Goal: Task Accomplishment & Management: Complete application form

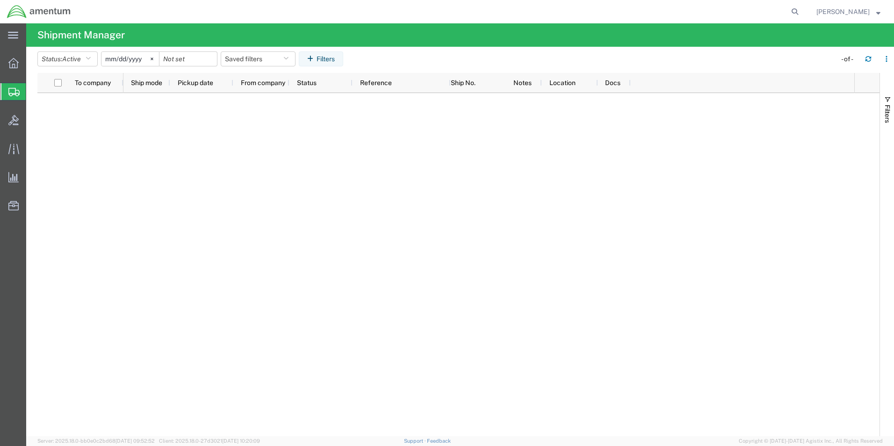
click at [0, 0] on span "Create Shipment" at bounding box center [0, 0] width 0 height 0
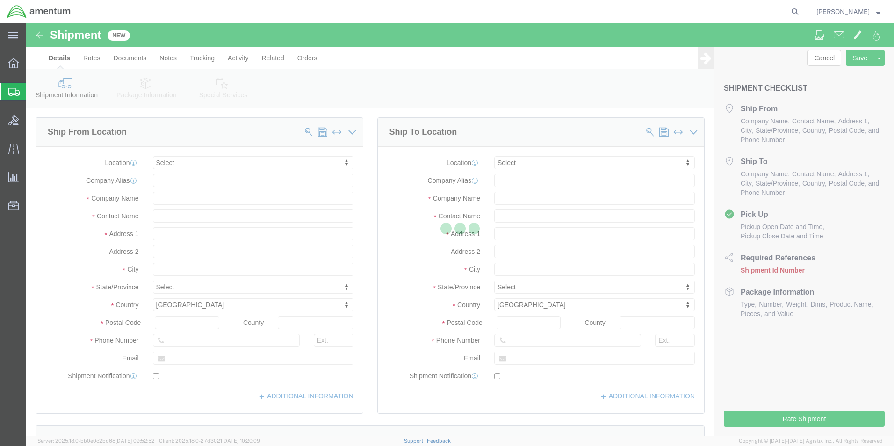
select select
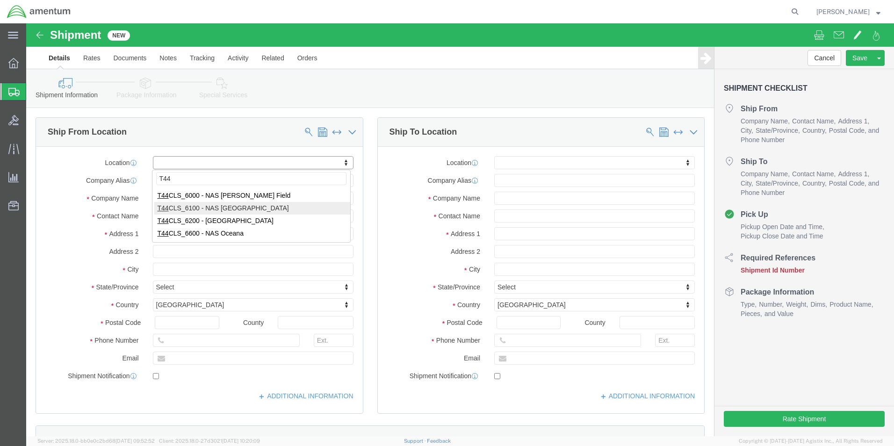
type input "T44"
select select "42673"
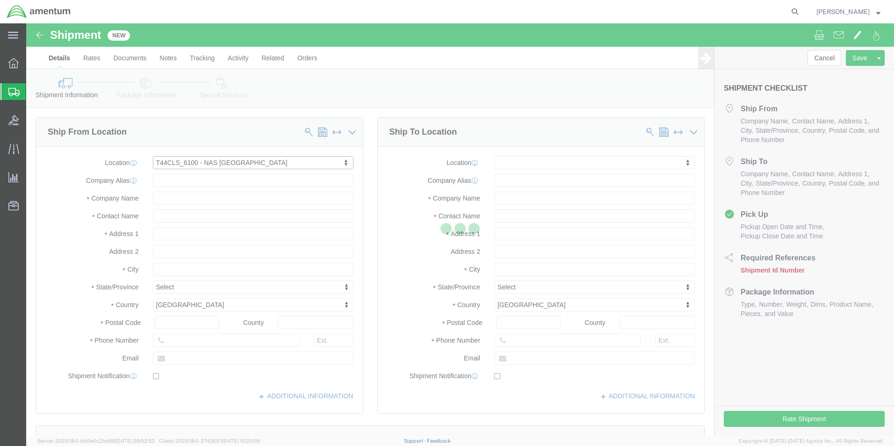
select select "[GEOGRAPHIC_DATA]"
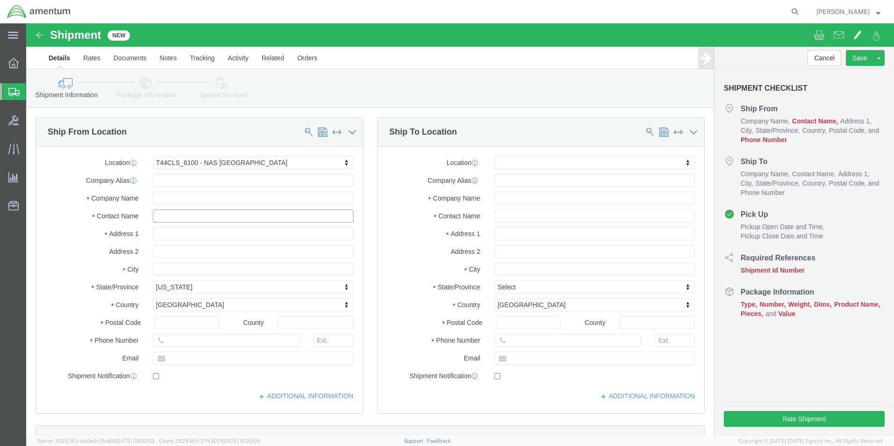
click input "text"
type input "[PERSON_NAME]"
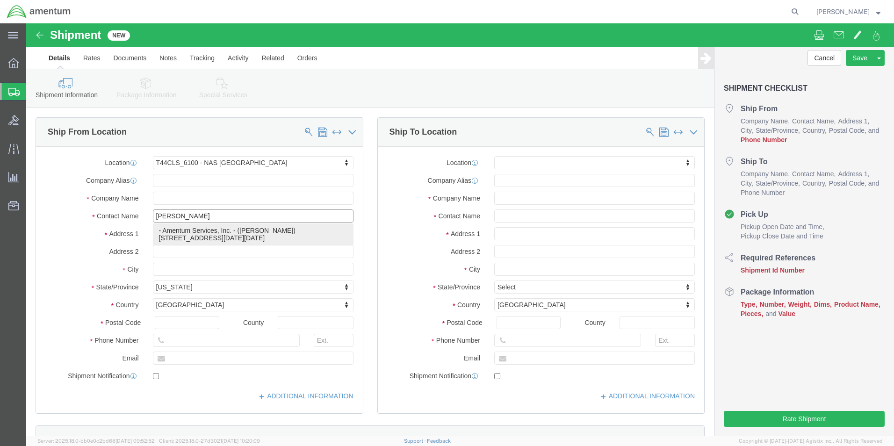
click p "- Amentum Services, Inc. - ([PERSON_NAME]) [STREET_ADDRESS][DATE][DATE]"
select select
select select "[GEOGRAPHIC_DATA]"
type input "[PERSON_NAME]"
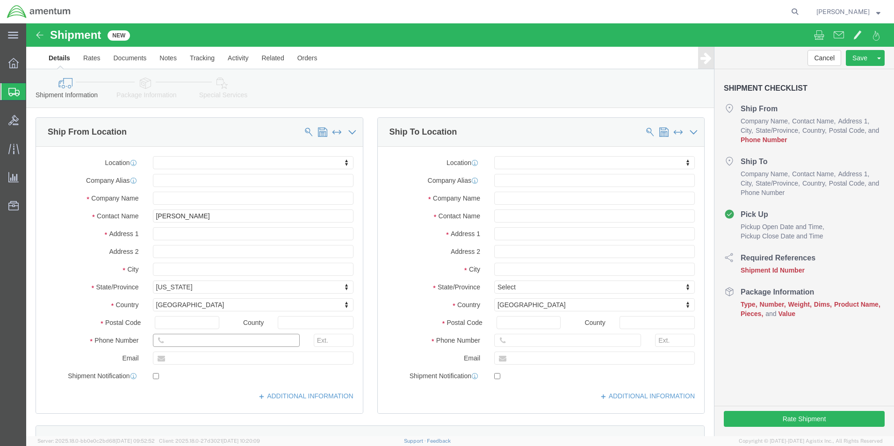
click input "text"
type input "[PHONE_NUMBER]"
click input "text"
type input "H"
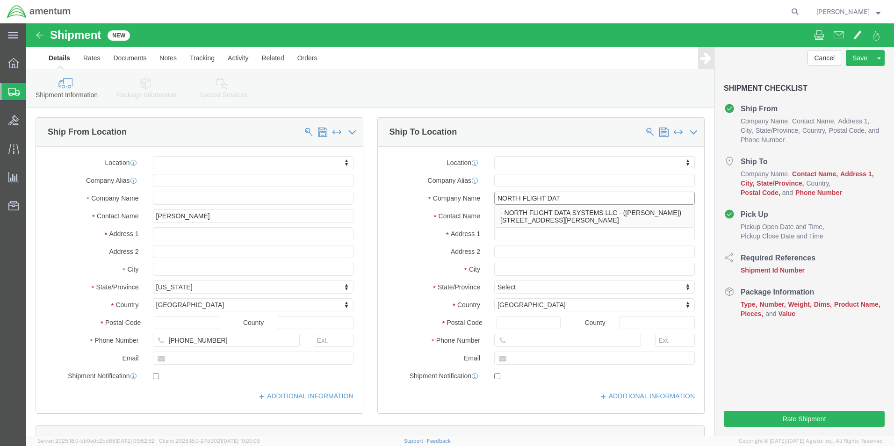
type input "NORTH FLIGHT DATA"
click p "- NORTH FLIGHT DATA SYSTEMS LLC - ([PERSON_NAME]) [STREET_ADDRESS][PERSON_NAME]"
select select "LA"
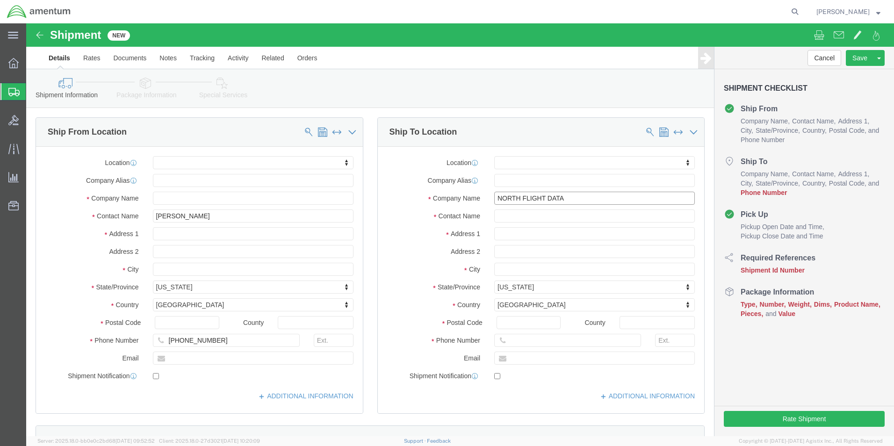
type input "NORTH FLIGHT DATA SYSTEMS LLC"
click div "Shipment Information Package Information Special Services"
click input "text"
type input "[PHONE_NUMBER]"
click div "Cancel Save Assign To Save As Template Shipment Checklist Ship From Company Nam…"
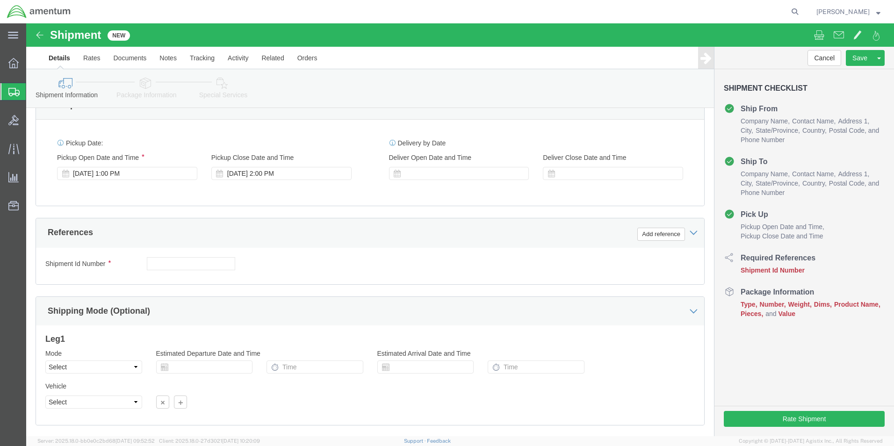
scroll to position [390, 0]
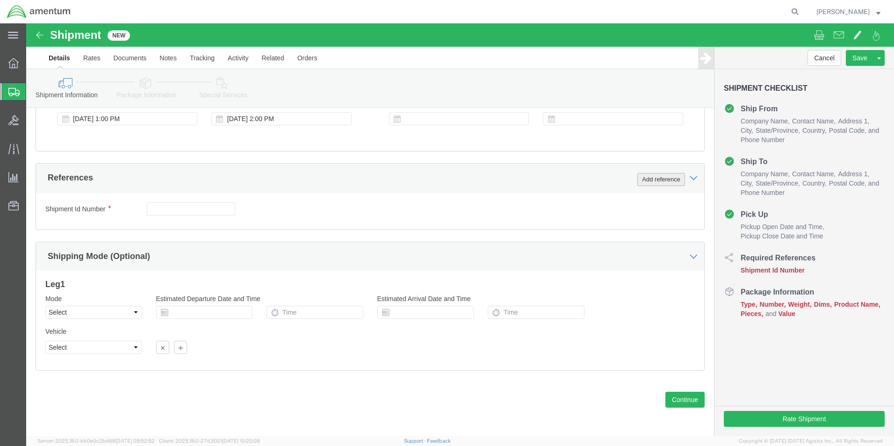
click button "Add reference"
click select "Select Account Type Activity ID Airline Appointment Number ASN Batch Request # …"
select select "CUSTREF"
click select "Select Account Type Activity ID Airline Appointment Number ASN Batch Request # …"
click input "text"
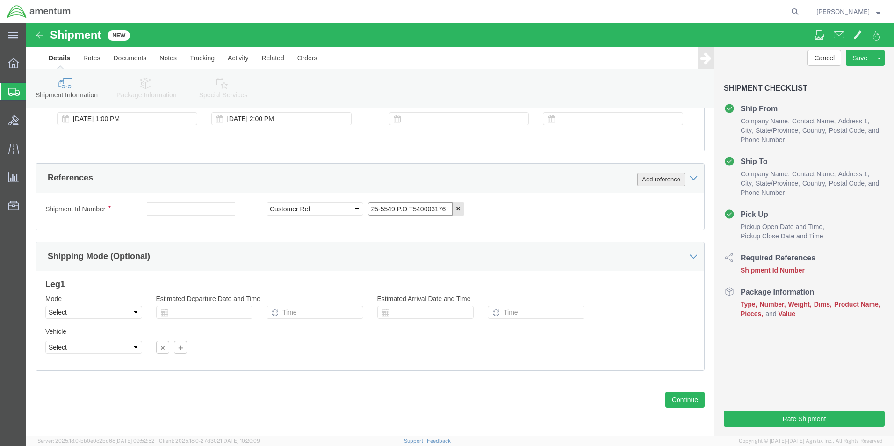
type input "25-5549 P.O T540003176"
click button "Add reference"
click select "Select Account Type Activity ID Airline Appointment Number ASN Batch Request # …"
select select "PROJNUM"
click select "Select Account Type Activity ID Airline Appointment Number ASN Batch Request # …"
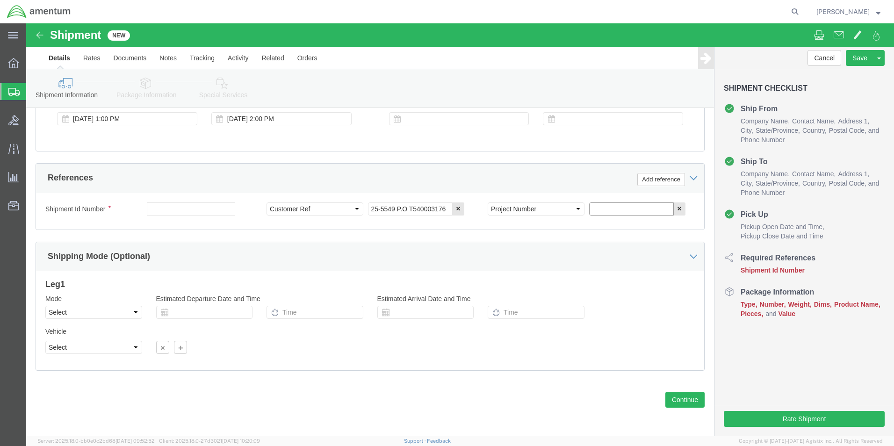
click input "text"
type input "4951.00.01.C.011401.AN.19.03"
click button "Continue"
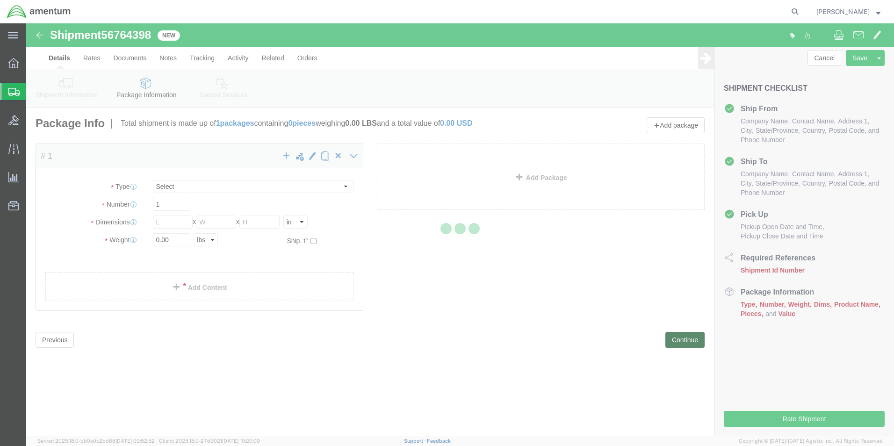
select select "CBOX"
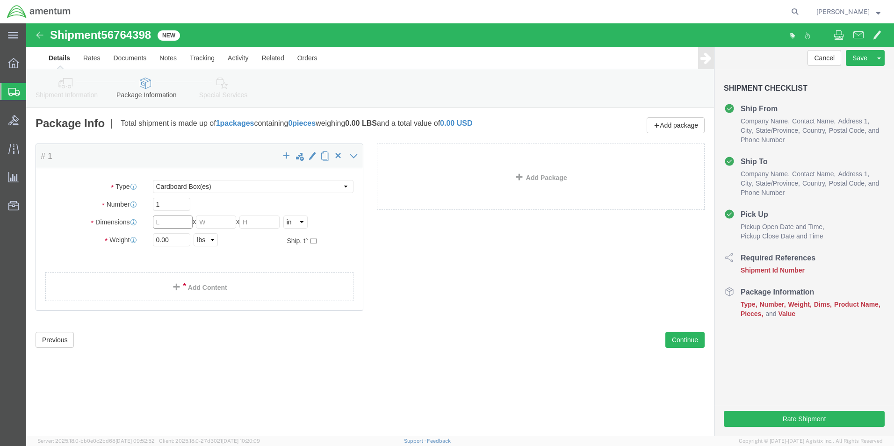
click input "text"
type input "11"
type input "5"
click input "0.00"
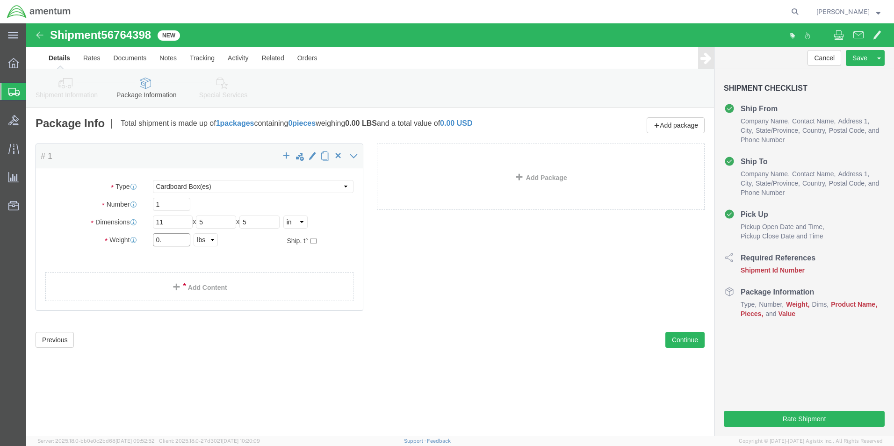
type input "0"
type input "1"
drag, startPoint x: 493, startPoint y: 250, endPoint x: 486, endPoint y: 250, distance: 7.0
click div "Package Content # 1 x Package Type Select BCK Boxes Bale(s) Basket(s) Bolt(s) B…"
click link "Add Content"
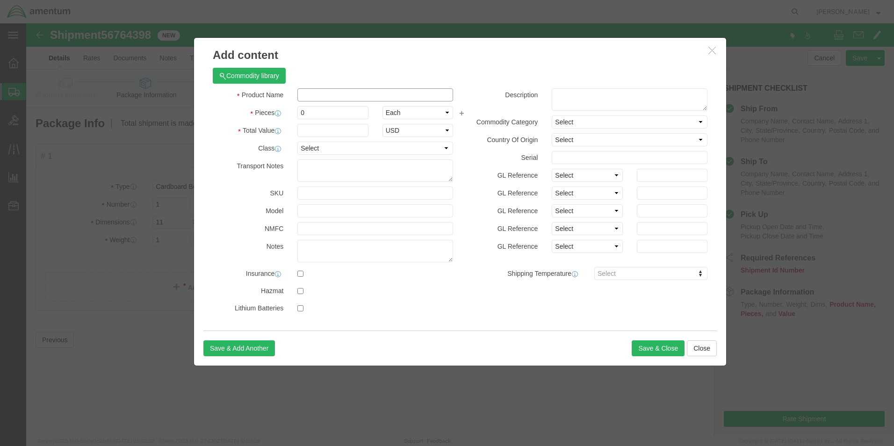
click input "text"
type input "CAP CAMERA"
click input "0"
type input "1"
click input "text"
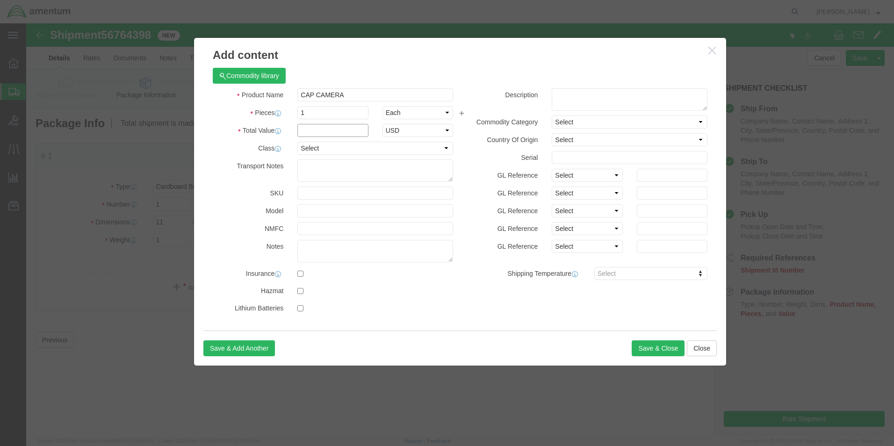
type input "1"
click button "Save & Close"
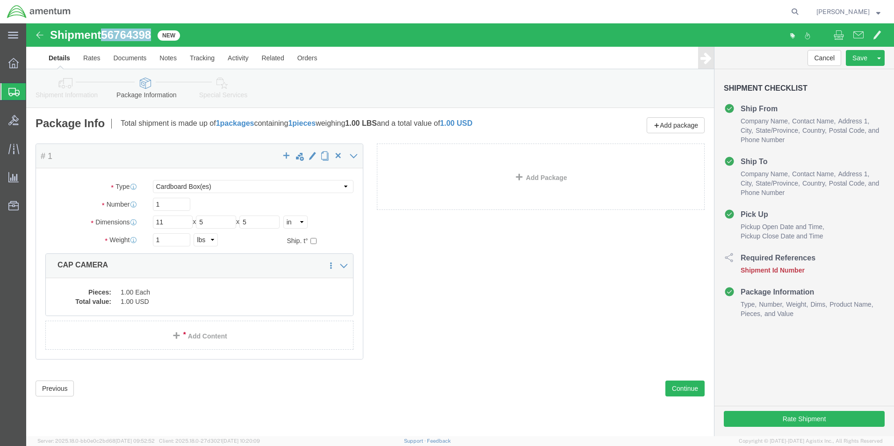
drag, startPoint x: 102, startPoint y: 11, endPoint x: 126, endPoint y: 11, distance: 24.3
click div "Shipment 56764398 New"
drag, startPoint x: 126, startPoint y: 11, endPoint x: 116, endPoint y: 11, distance: 10.8
copy span "56764398"
click button "Rate Shipment"
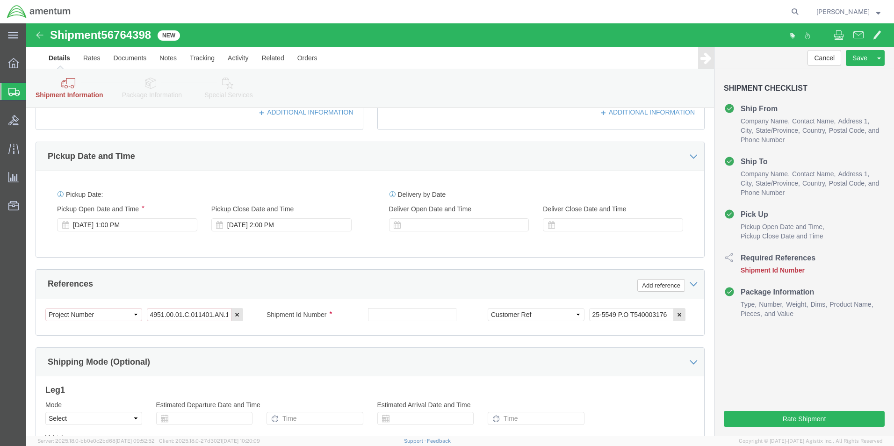
scroll to position [374, 0]
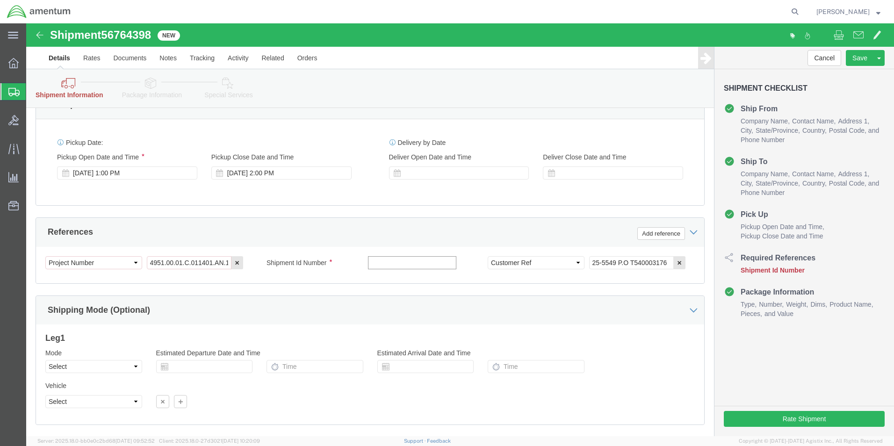
click input "text"
paste input "56764398"
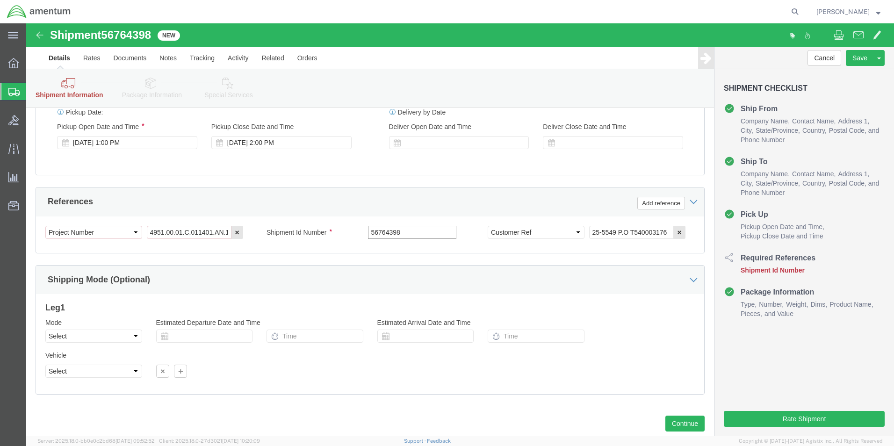
scroll to position [428, 0]
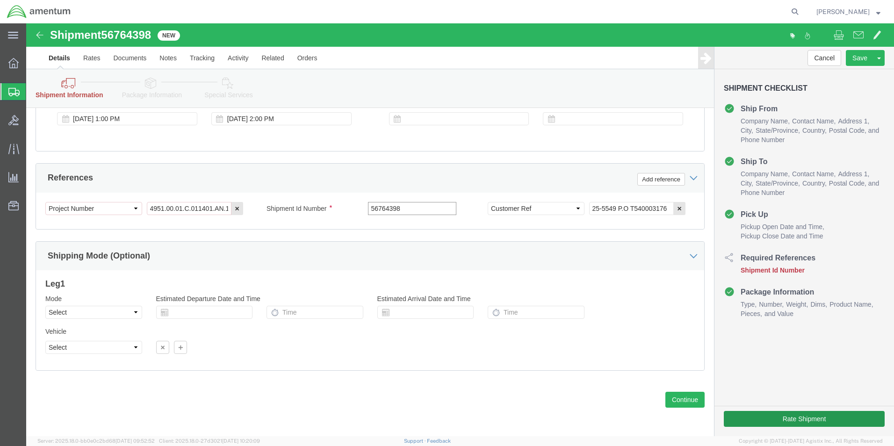
type input "56764398"
click button "Rate Shipment"
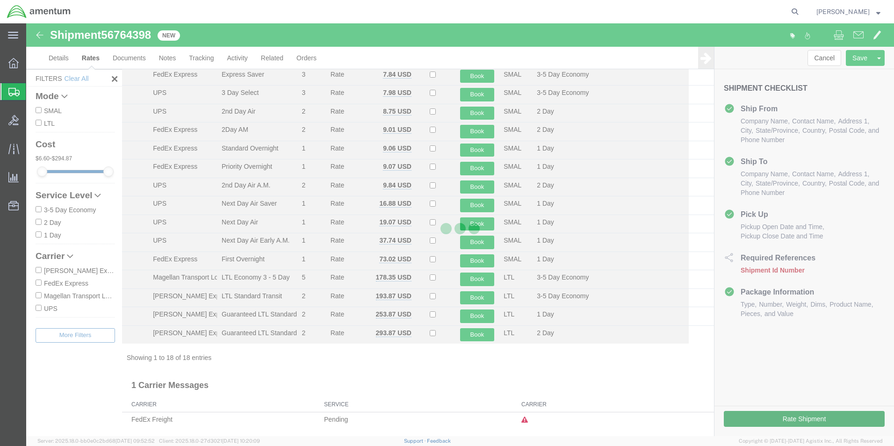
scroll to position [94, 0]
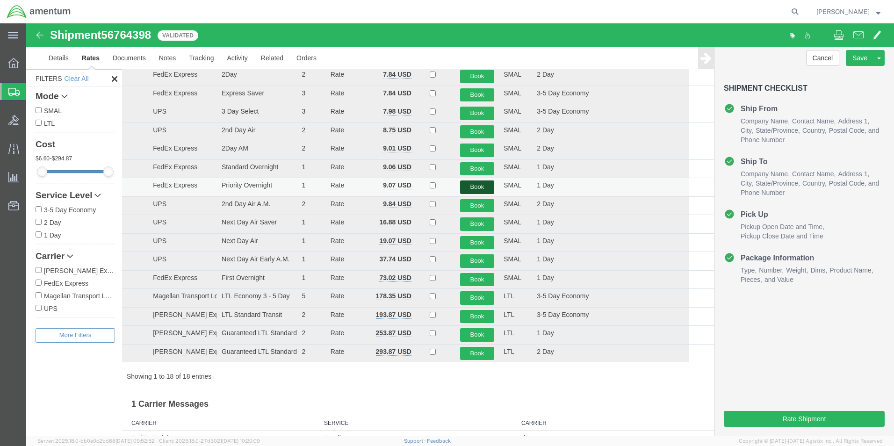
click at [474, 189] on button "Book" at bounding box center [477, 188] width 35 height 14
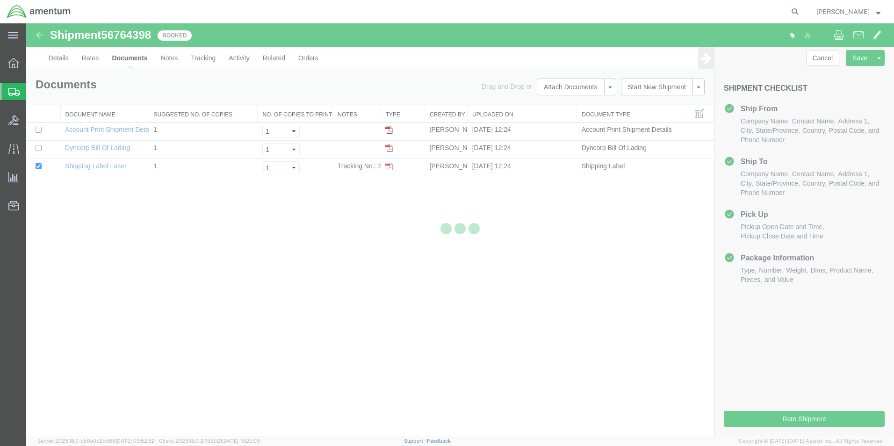
scroll to position [0, 0]
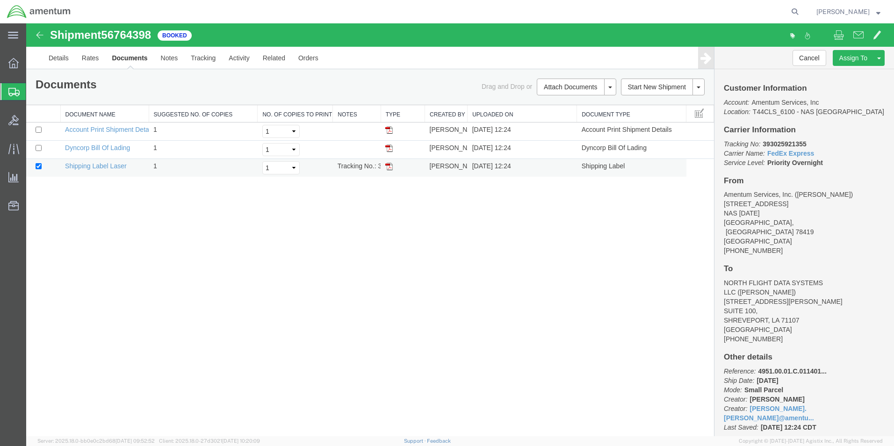
drag, startPoint x: 391, startPoint y: 167, endPoint x: 391, endPoint y: 172, distance: 5.6
click at [391, 167] on img at bounding box center [388, 166] width 7 height 7
click at [10, 93] on icon at bounding box center [13, 92] width 11 height 8
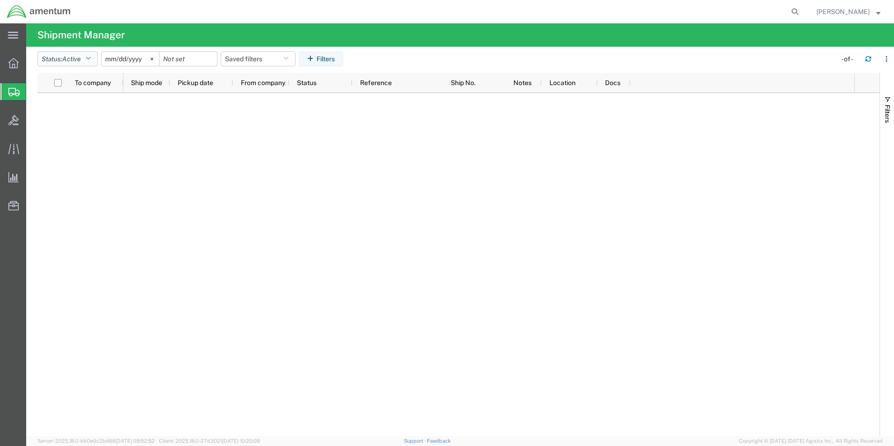
click at [91, 56] on icon "button" at bounding box center [88, 59] width 5 height 7
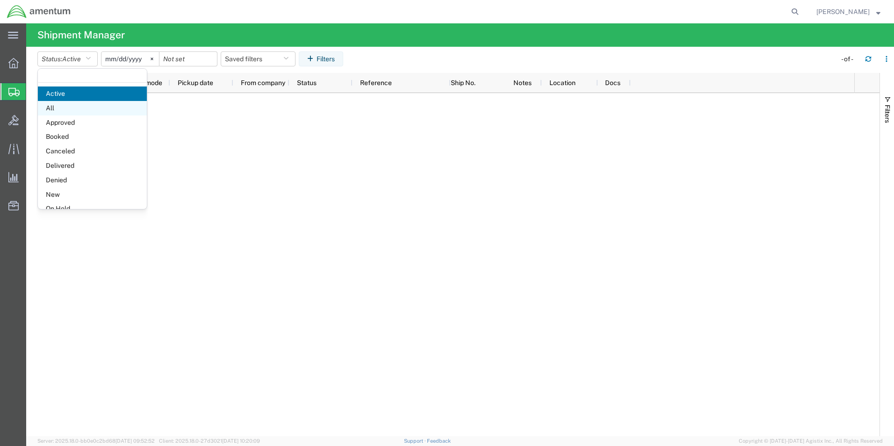
click at [85, 110] on span "All" at bounding box center [92, 108] width 109 height 14
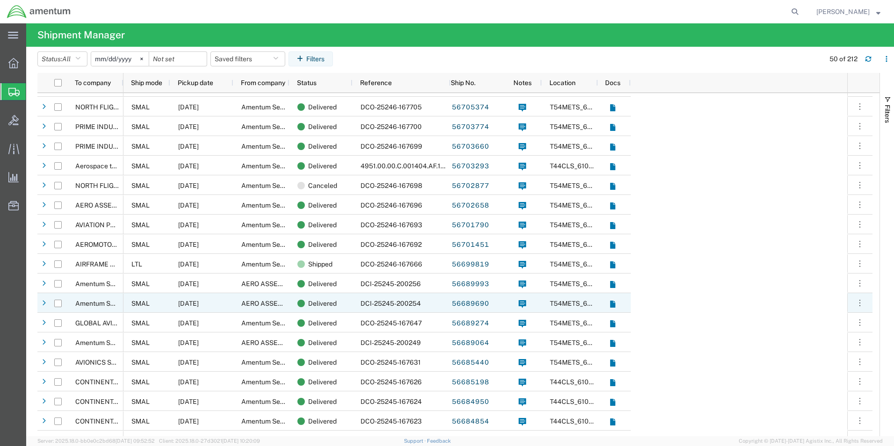
scroll to position [468, 0]
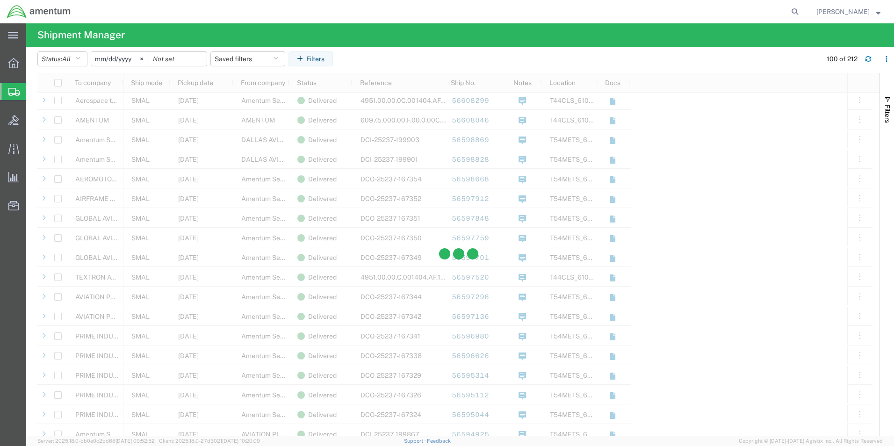
scroll to position [1590, 0]
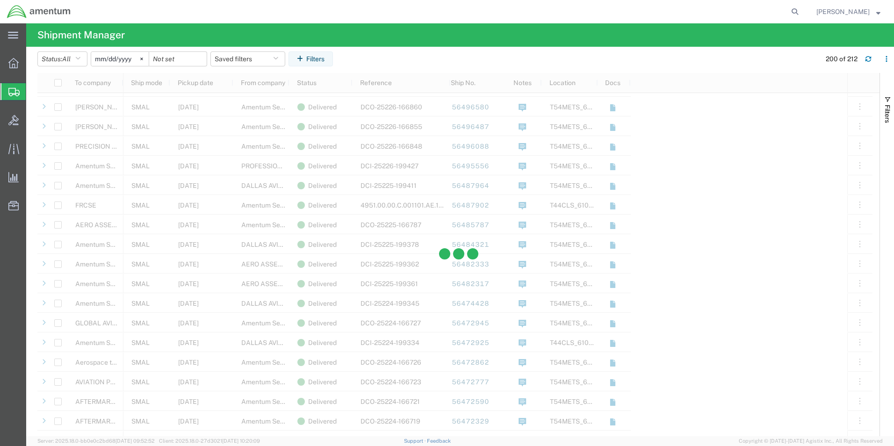
scroll to position [3414, 0]
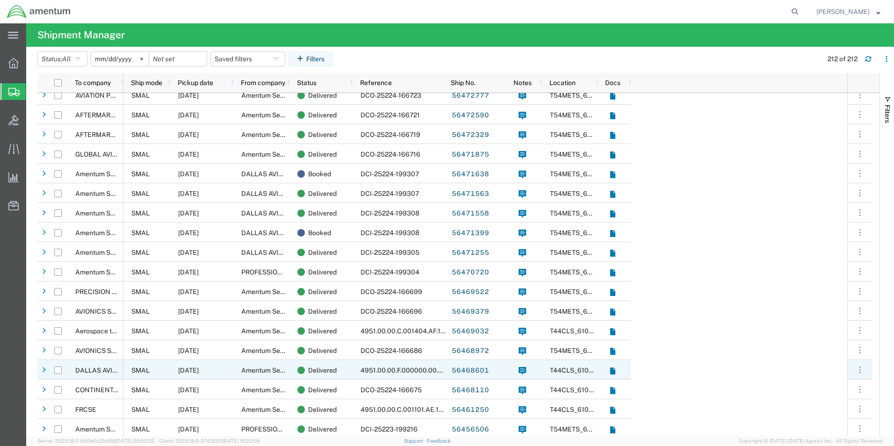
scroll to position [3742, 0]
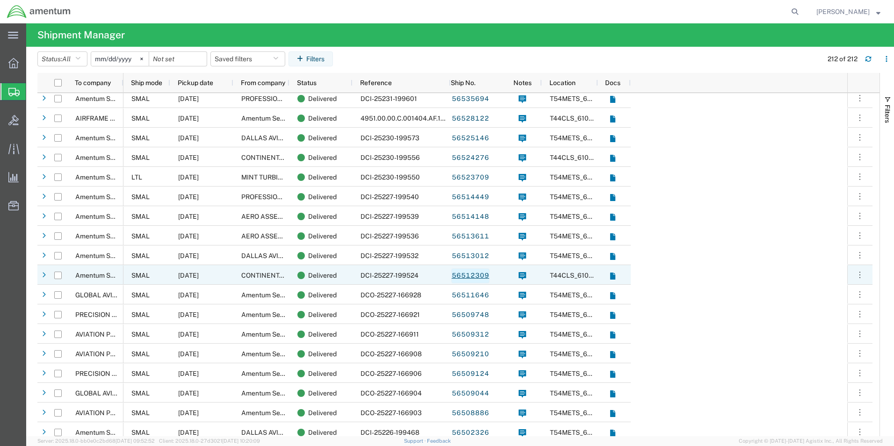
click at [471, 276] on link "56512309" at bounding box center [470, 275] width 38 height 15
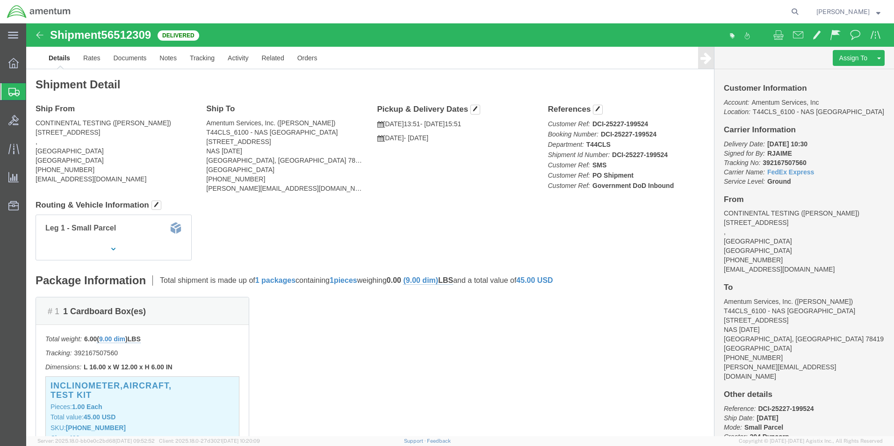
click img
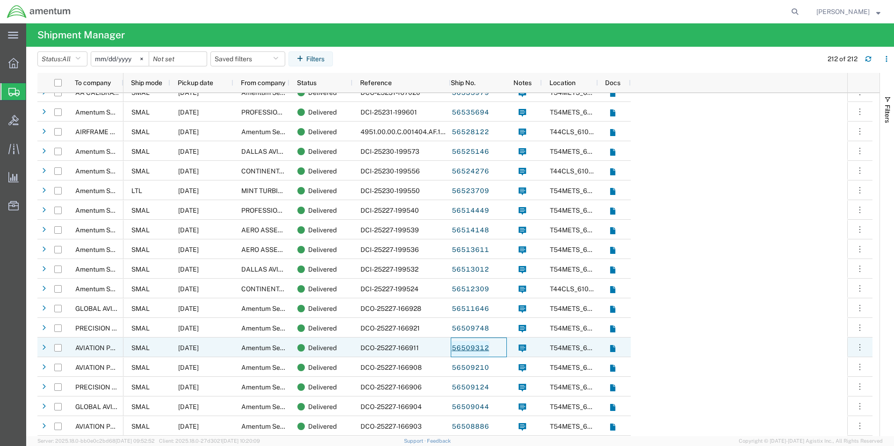
click at [475, 351] on link "56509312" at bounding box center [470, 348] width 38 height 15
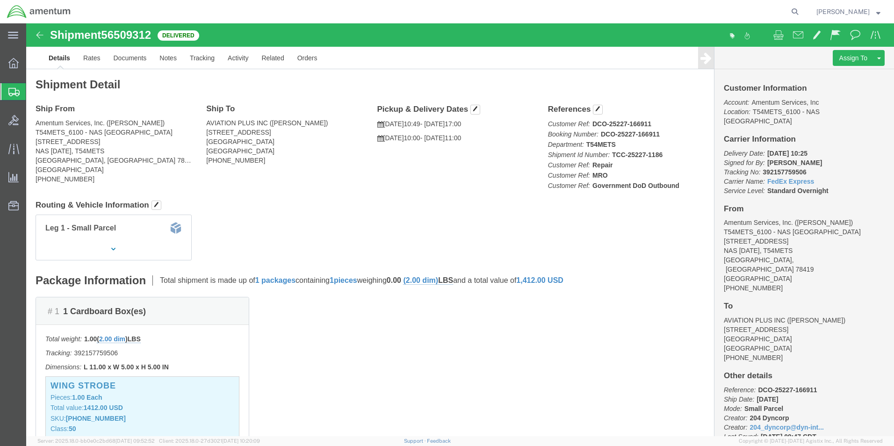
click img
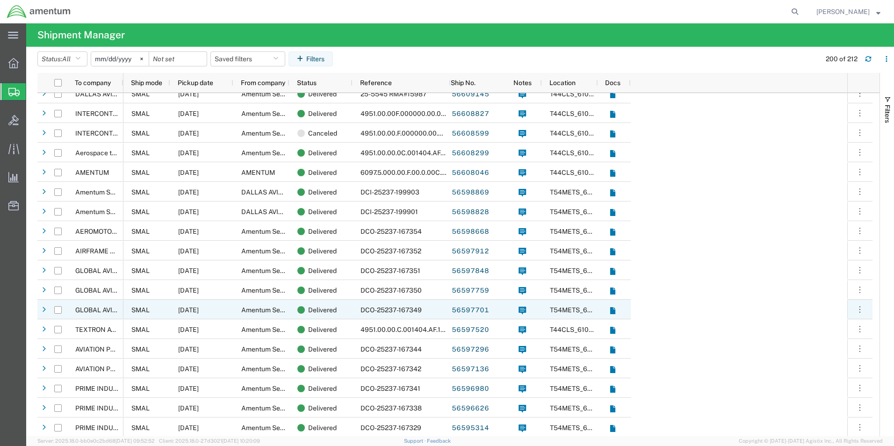
scroll to position [1319, 0]
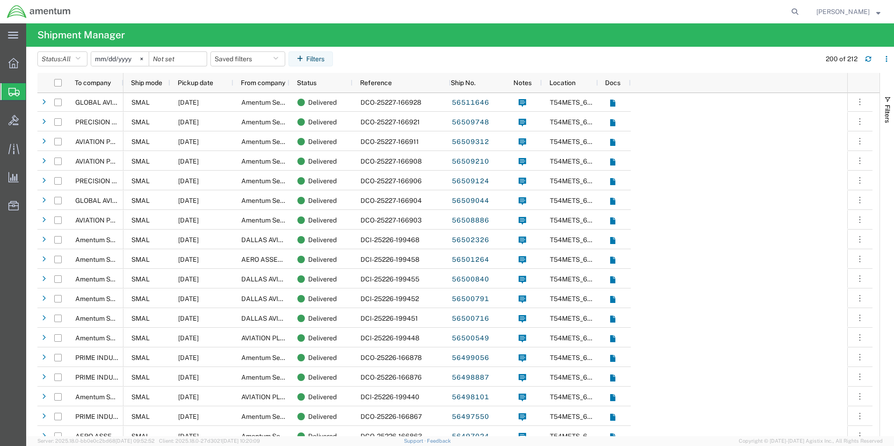
click at [7, 90] on div at bounding box center [13, 91] width 26 height 17
drag, startPoint x: 40, startPoint y: 121, endPoint x: 39, endPoint y: 116, distance: 4.9
click at [0, 0] on span "Create Shipment" at bounding box center [0, 0] width 0 height 0
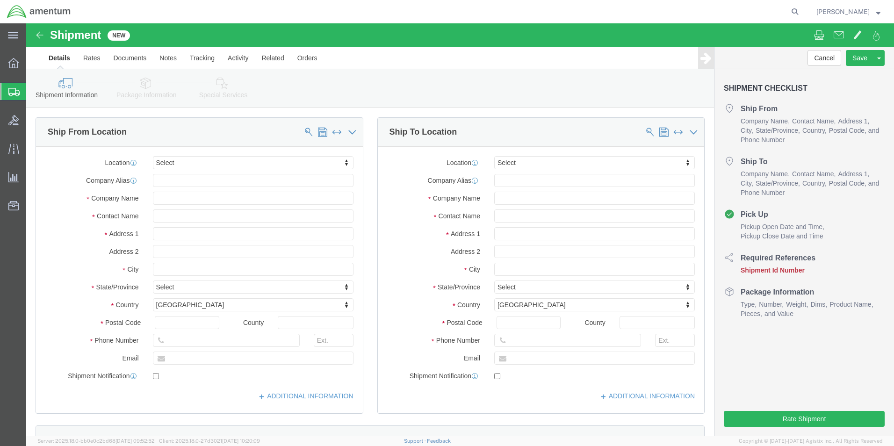
select select
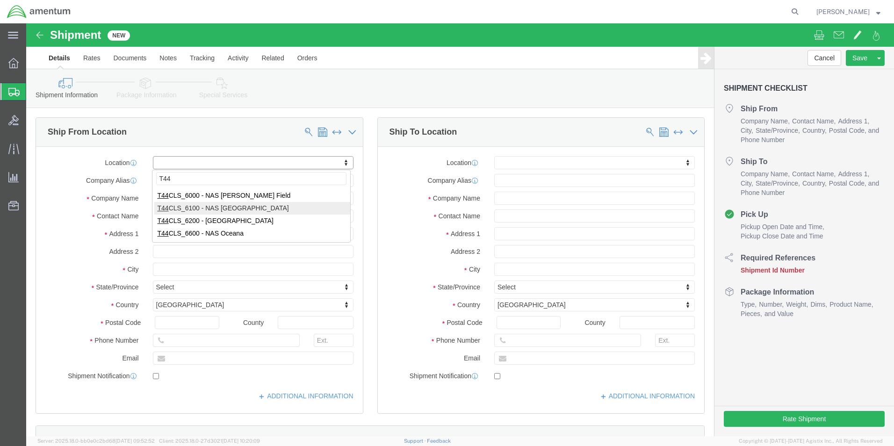
type input "T44"
select select "42673"
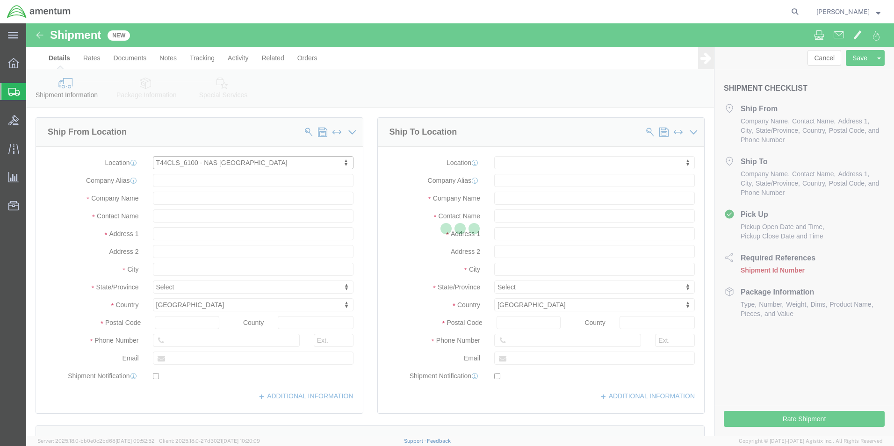
select select "[GEOGRAPHIC_DATA]"
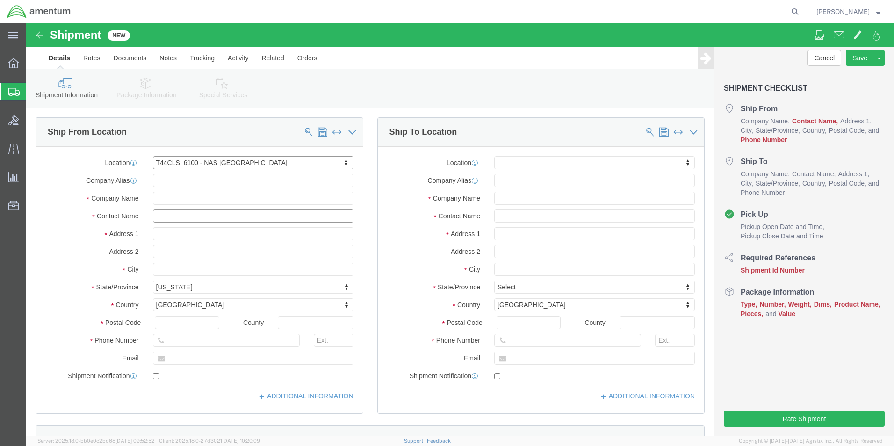
click input "text"
type input "[PERSON_NAME]"
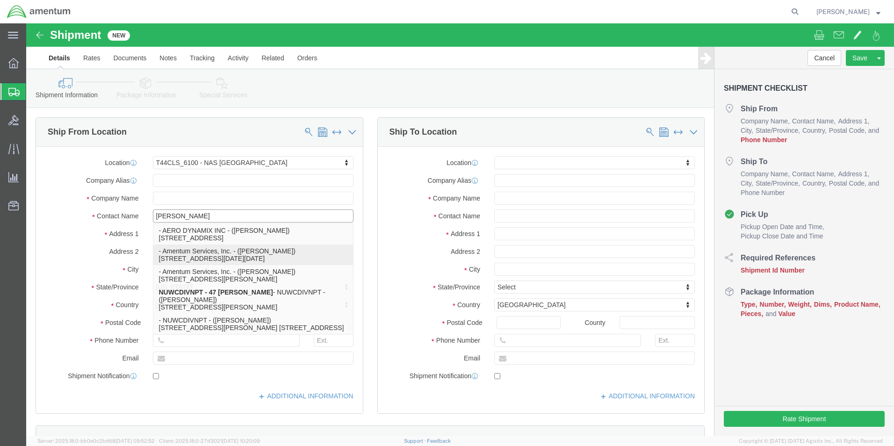
click p "- Amentum Services, Inc. - ([PERSON_NAME]) [STREET_ADDRESS][DATE][DATE]"
select select
select select "[GEOGRAPHIC_DATA]"
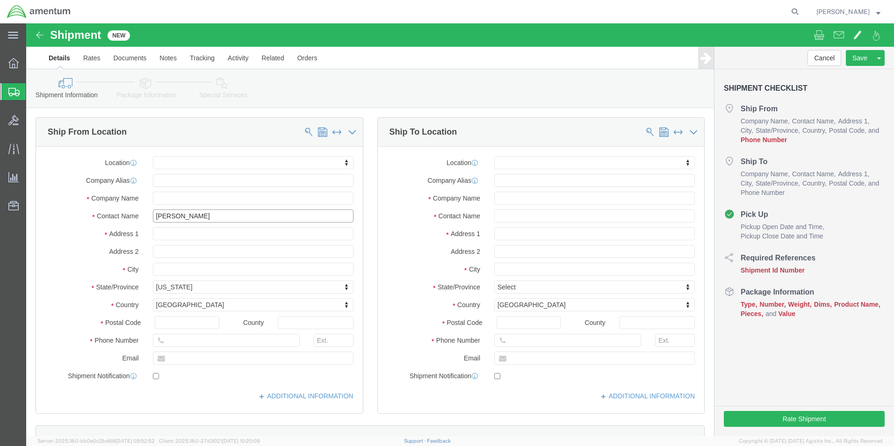
type input "[PERSON_NAME]"
click input "text"
type input "[PHONE_NUMBER]"
click input "text"
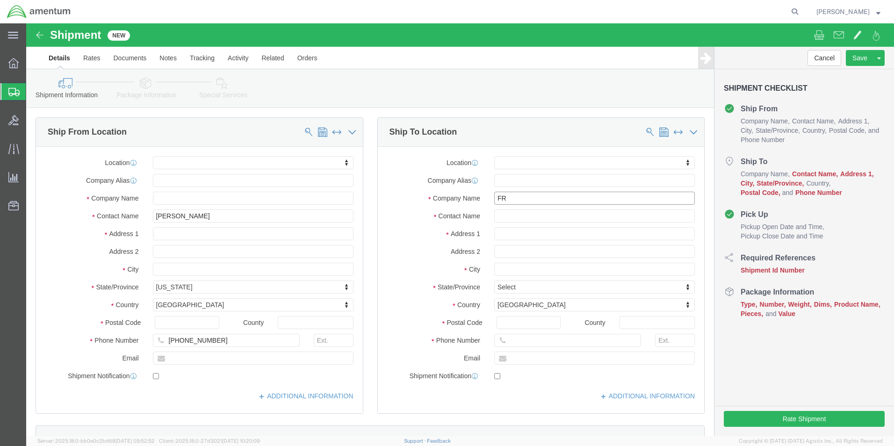
type input "FRC"
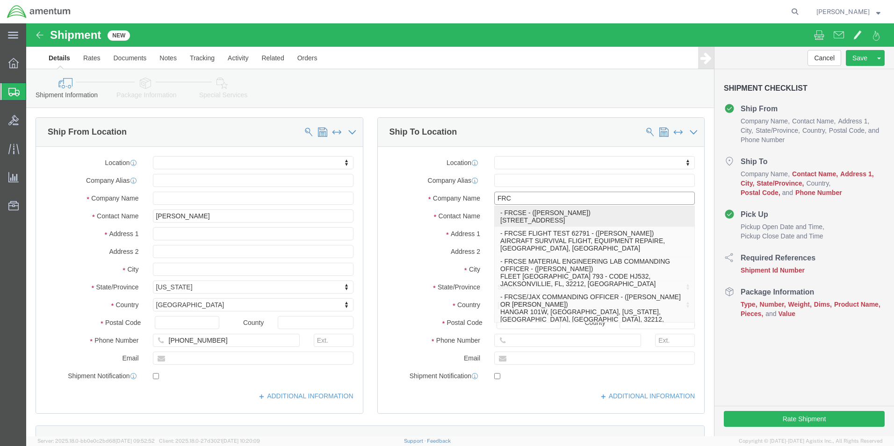
click p "- FRCSE - (SAMANTHA LONSTAD) HANGAR 101W, NAS JACKSONVILLE, JACKSONVILLE, FL, 3…"
select select "FL"
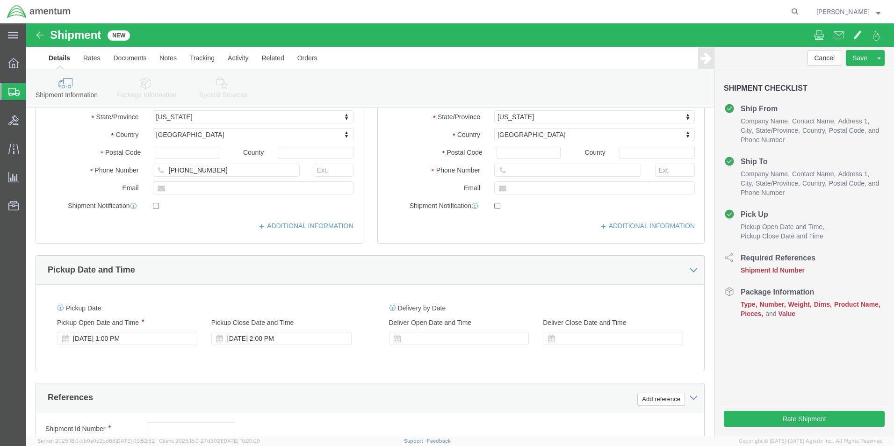
scroll to position [187, 0]
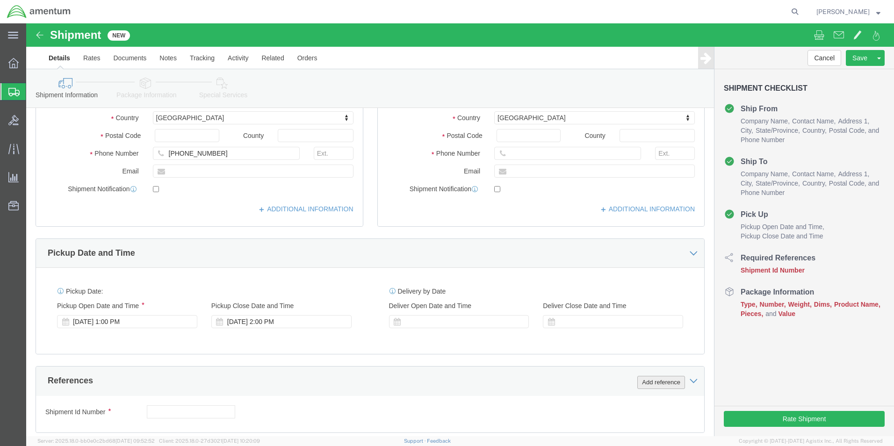
type input "FRCSE"
click button "Add reference"
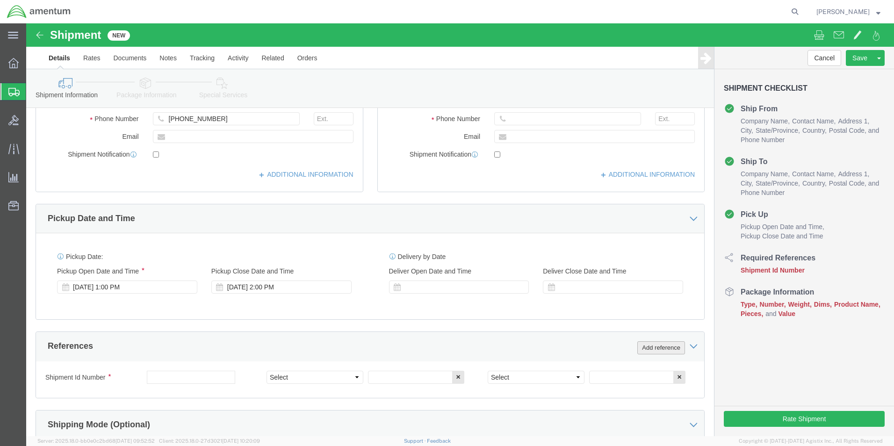
scroll to position [281, 0]
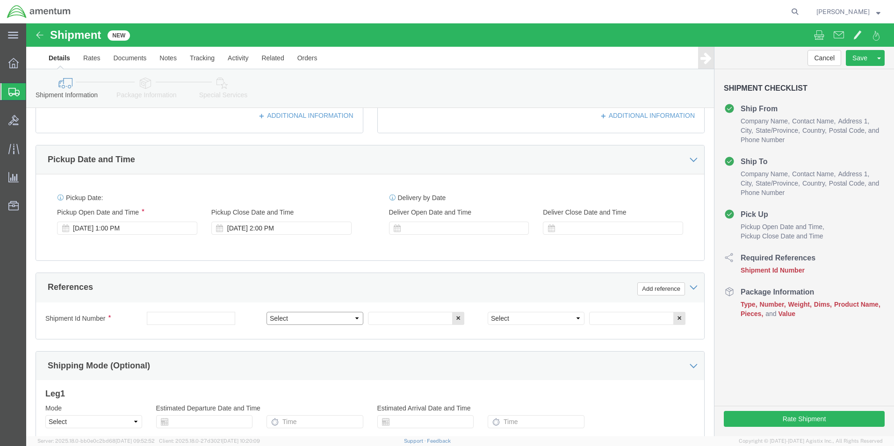
click select "Select Account Type Activity ID Airline Appointment Number ASN Batch Request # …"
select select "CUSTREF"
click select "Select Account Type Activity ID Airline Appointment Number ASN Batch Request # …"
click input "text"
type input "25-5550"
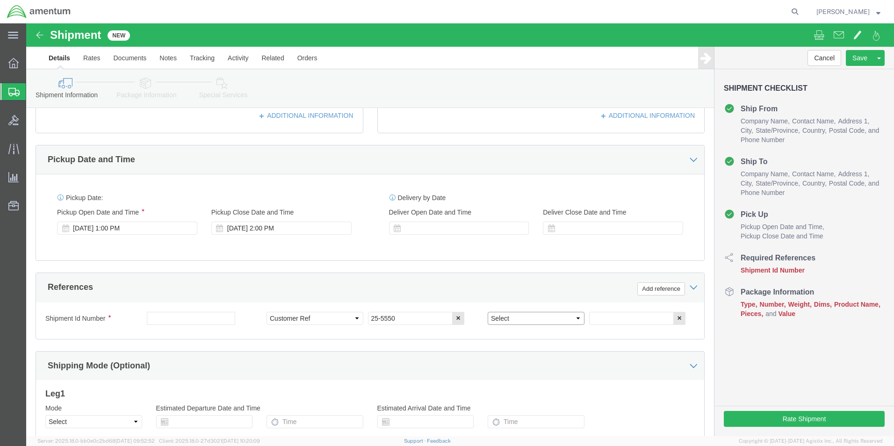
click select "Select Account Type Activity ID Airline Appointment Number ASN Batch Request # …"
select select "PROJNUM"
click select "Select Account Type Activity ID Airline Appointment Number ASN Batch Request # …"
click input "text"
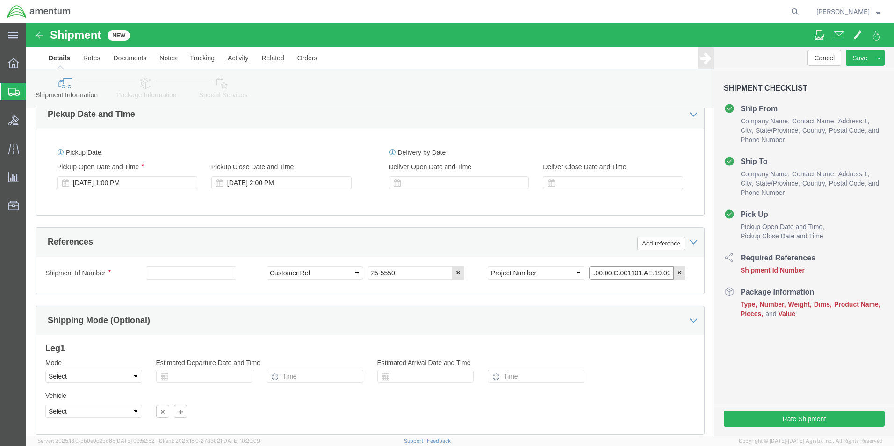
scroll to position [390, 0]
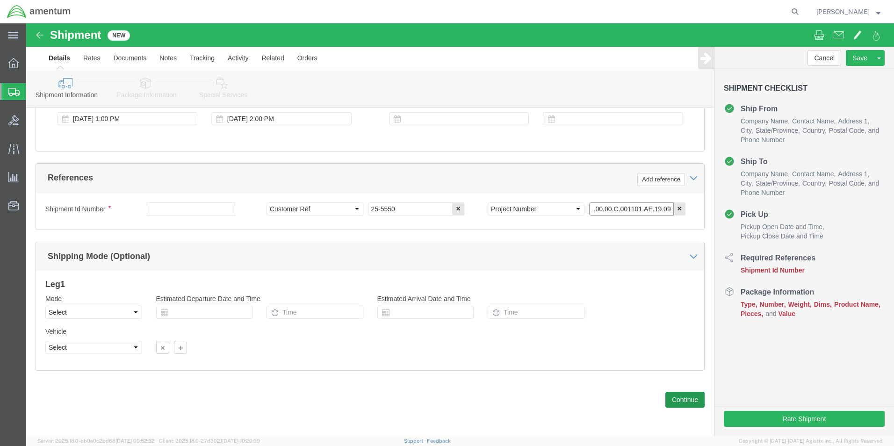
type input "4951.00.00.C.001101.AE.19.09"
click button "Continue"
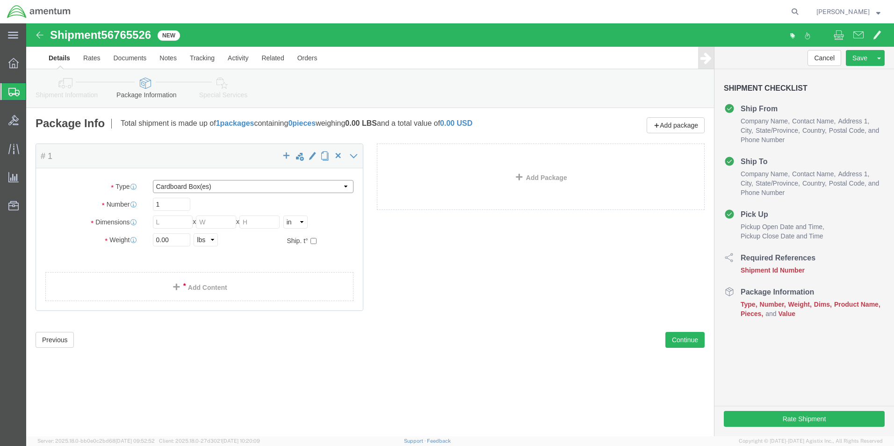
click select "Select BCK Boxes Bale(s) Basket(s) Bolt(s) Bottle(s) Buckets Bulk Bundle(s) Can…"
select select "ENV"
click select "Select BCK Boxes Bale(s) Basket(s) Bolt(s) Bottle(s) Buckets Bulk Bundle(s) Can…"
type input "9.50"
type input "12.50"
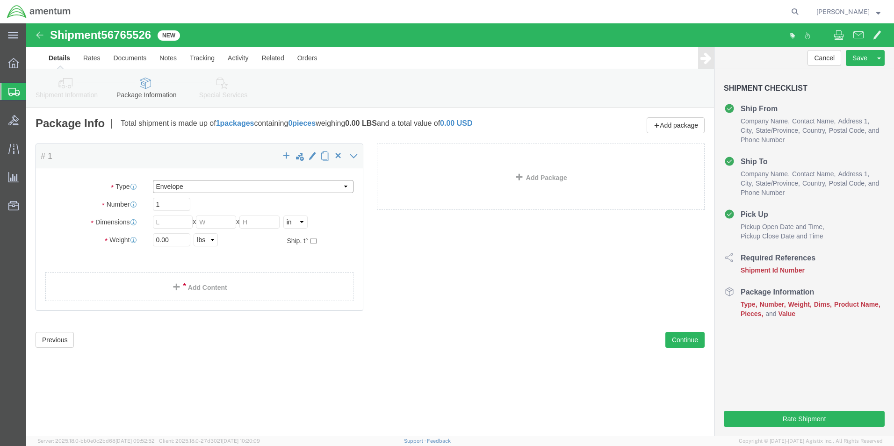
type input "0.25"
type input "1"
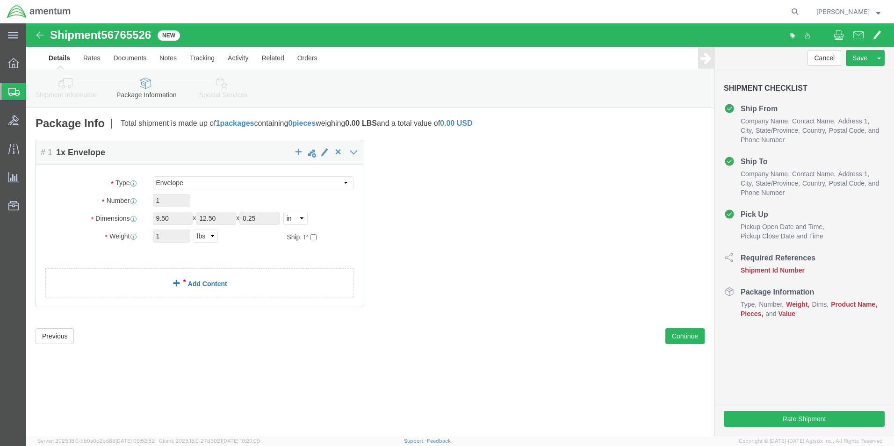
click link "Add Content"
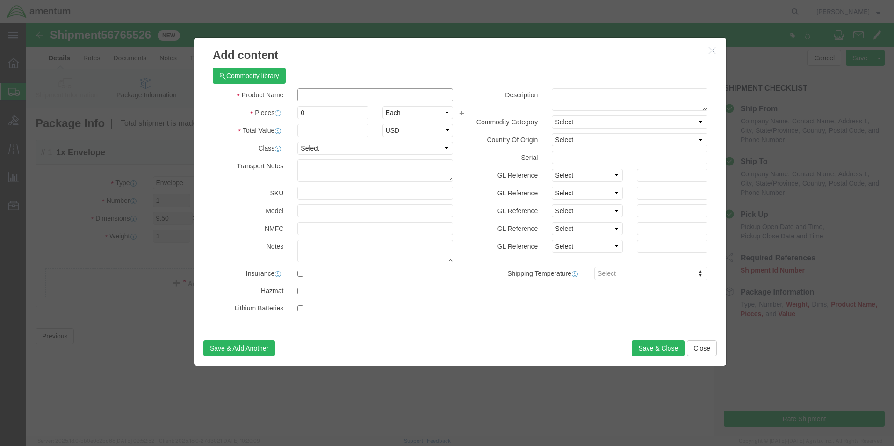
click input "text"
type input "COVER HEAT VENT"
click input "0"
type input "1"
click input "text"
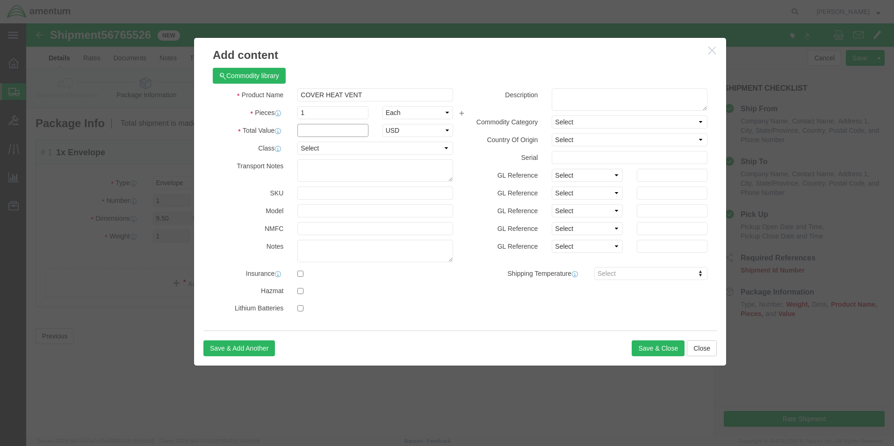
type input "1"
click button "Save & Close"
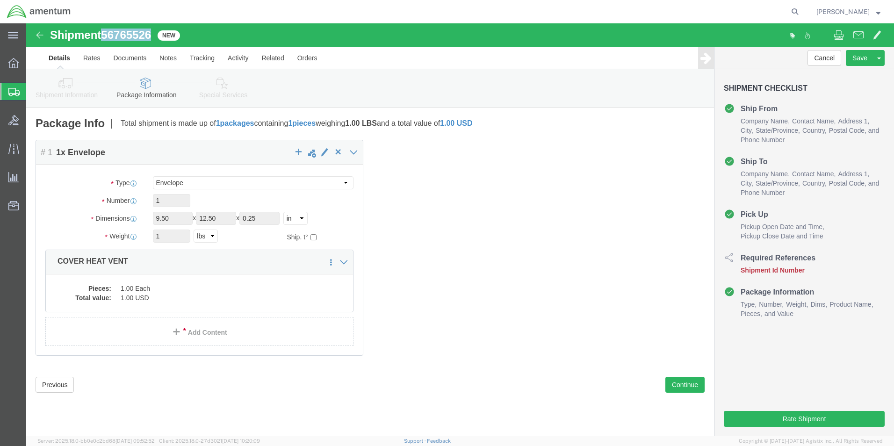
drag, startPoint x: 78, startPoint y: 10, endPoint x: 128, endPoint y: 14, distance: 50.3
click h1 "Shipment 56765526"
drag, startPoint x: 126, startPoint y: 14, endPoint x: 111, endPoint y: 13, distance: 15.0
copy span "56765526"
click button "Rate Shipment"
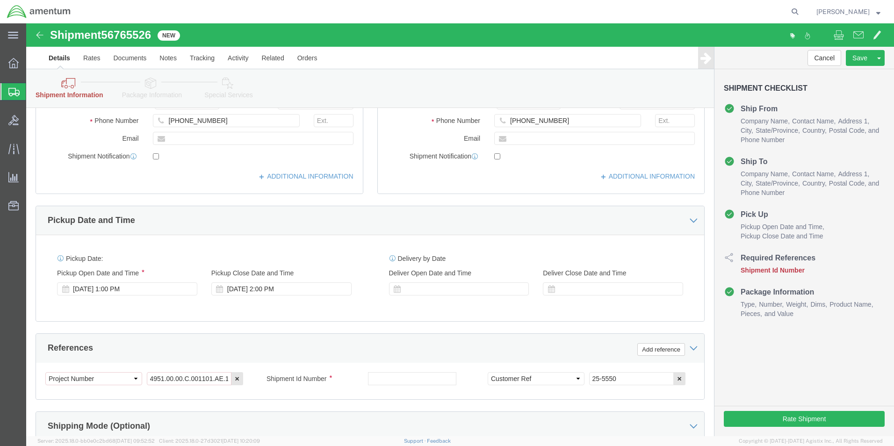
scroll to position [281, 0]
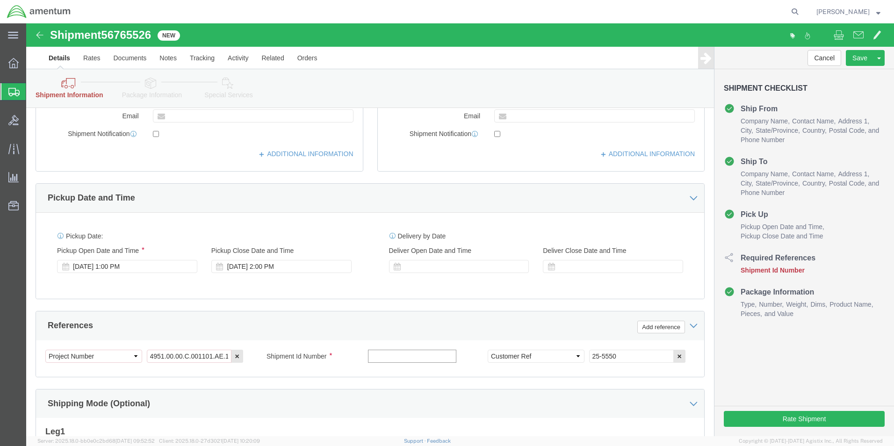
click input "text"
paste input "56765526"
type input "56765526"
drag, startPoint x: 781, startPoint y: 393, endPoint x: 805, endPoint y: 414, distance: 31.8
click button "Rate Shipment"
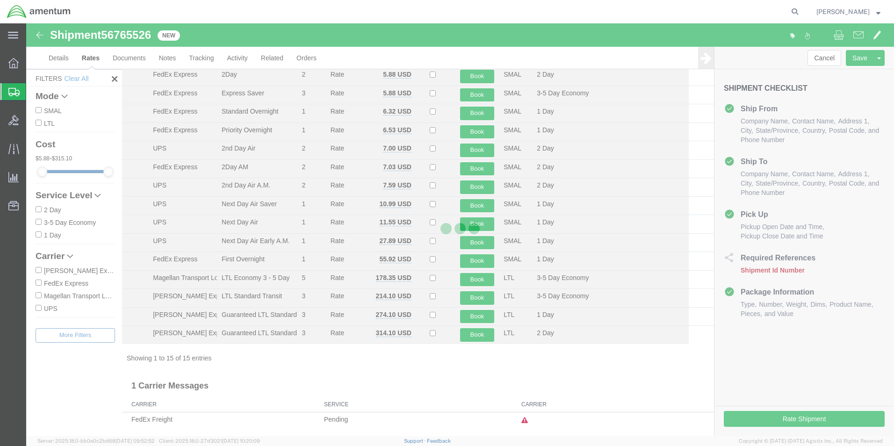
scroll to position [38, 0]
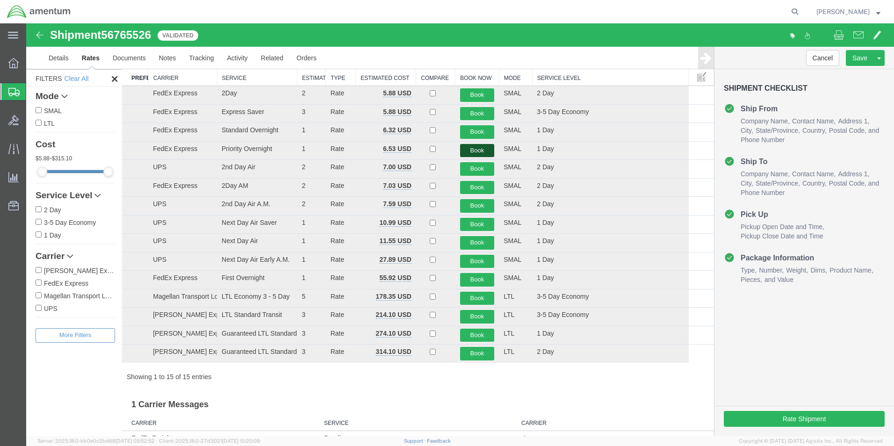
click at [474, 147] on button "Book" at bounding box center [477, 151] width 35 height 14
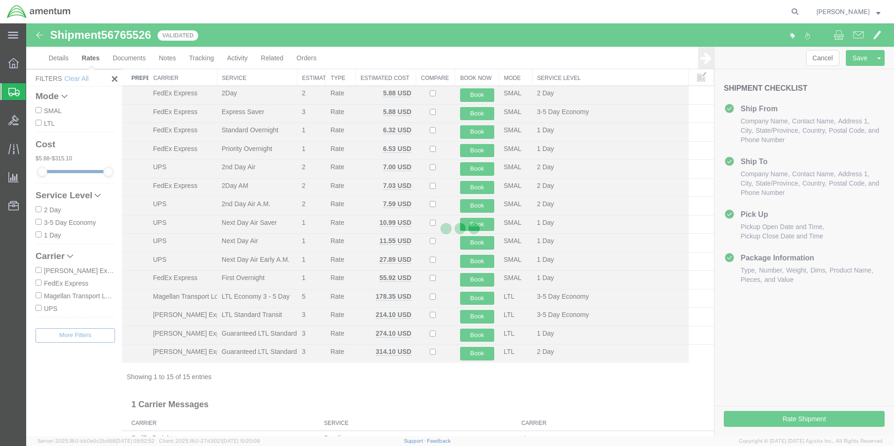
scroll to position [0, 0]
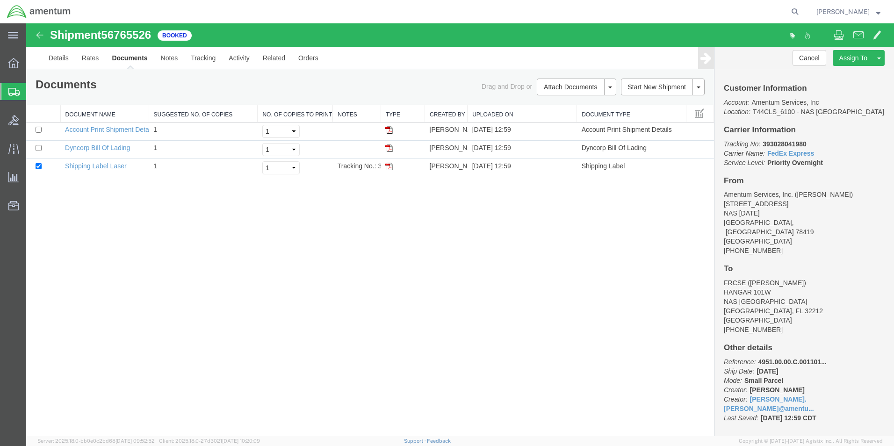
drag, startPoint x: 389, startPoint y: 167, endPoint x: 381, endPoint y: 236, distance: 70.1
click at [389, 167] on img at bounding box center [388, 166] width 7 height 7
